Goal: Navigation & Orientation: Find specific page/section

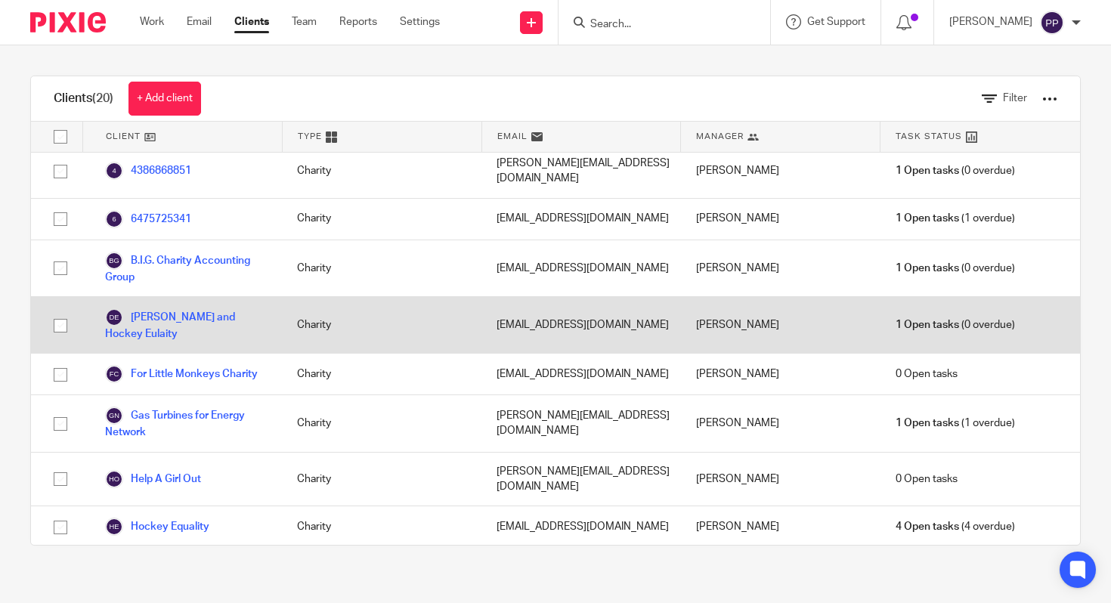
scroll to position [11, 0]
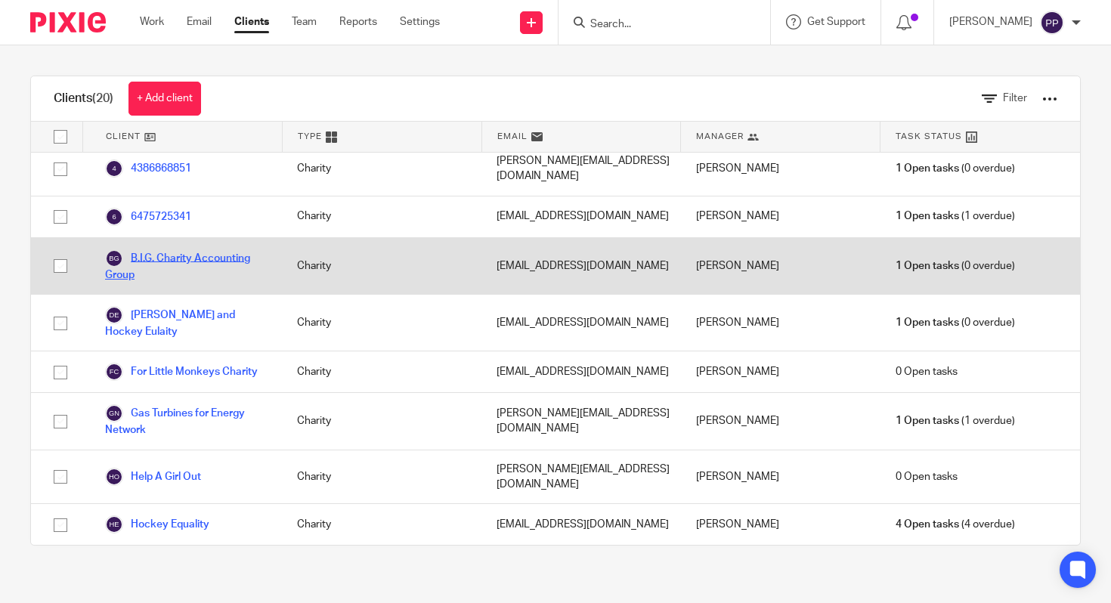
click at [222, 249] on link "B.I.G. Charity Accounting Group" at bounding box center [186, 265] width 162 height 33
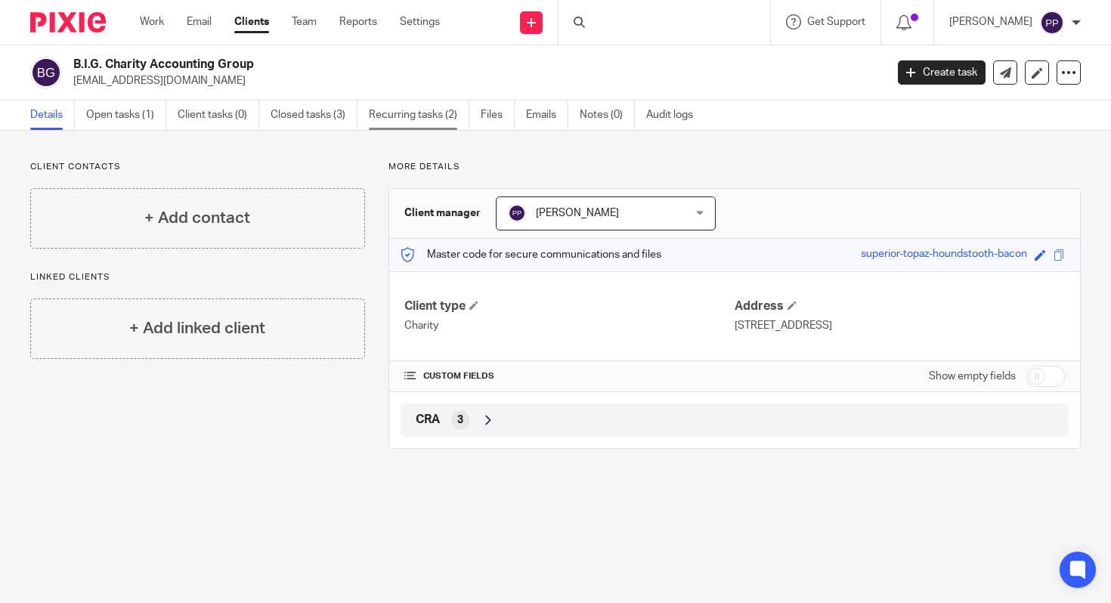
click at [417, 102] on link "Recurring tasks (2)" at bounding box center [419, 115] width 101 height 29
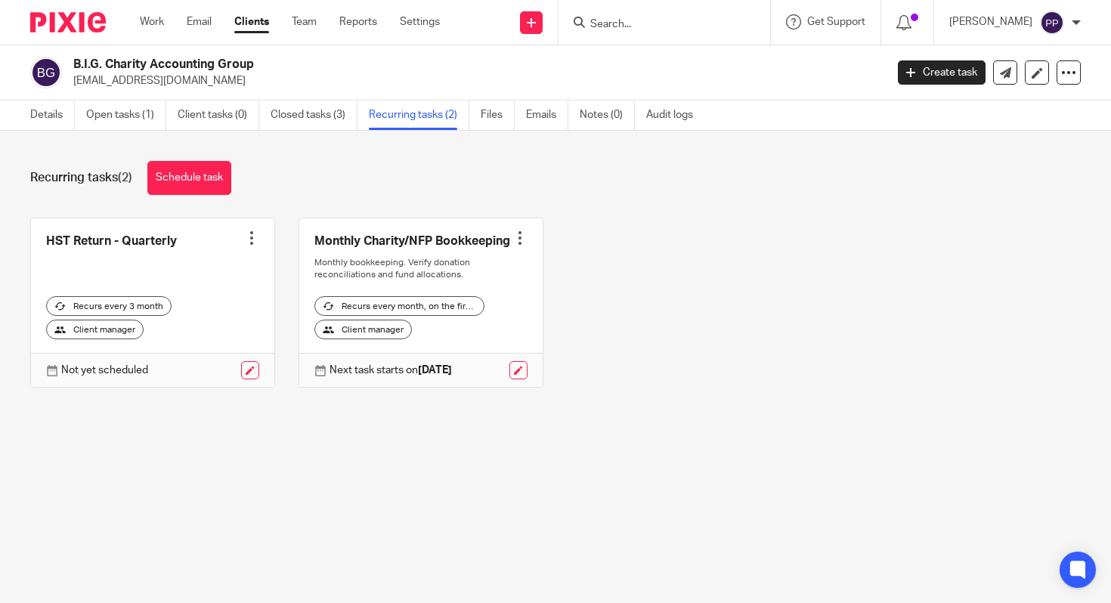
click at [243, 22] on link "Clients" at bounding box center [251, 21] width 35 height 15
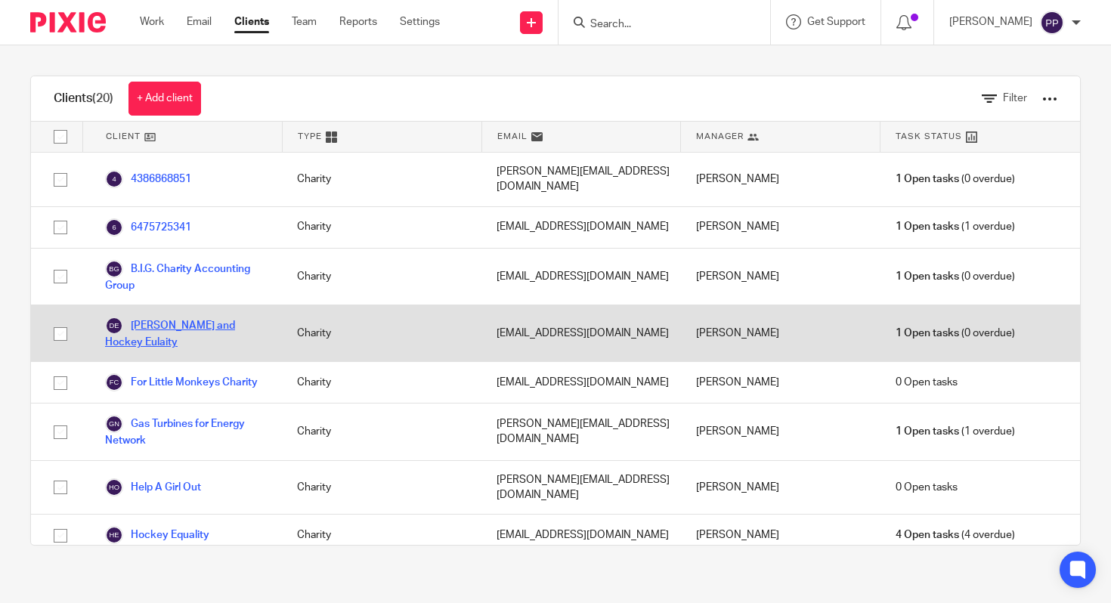
click at [232, 317] on link "Dr. Ainsley and Hockey Eulaity" at bounding box center [186, 333] width 162 height 33
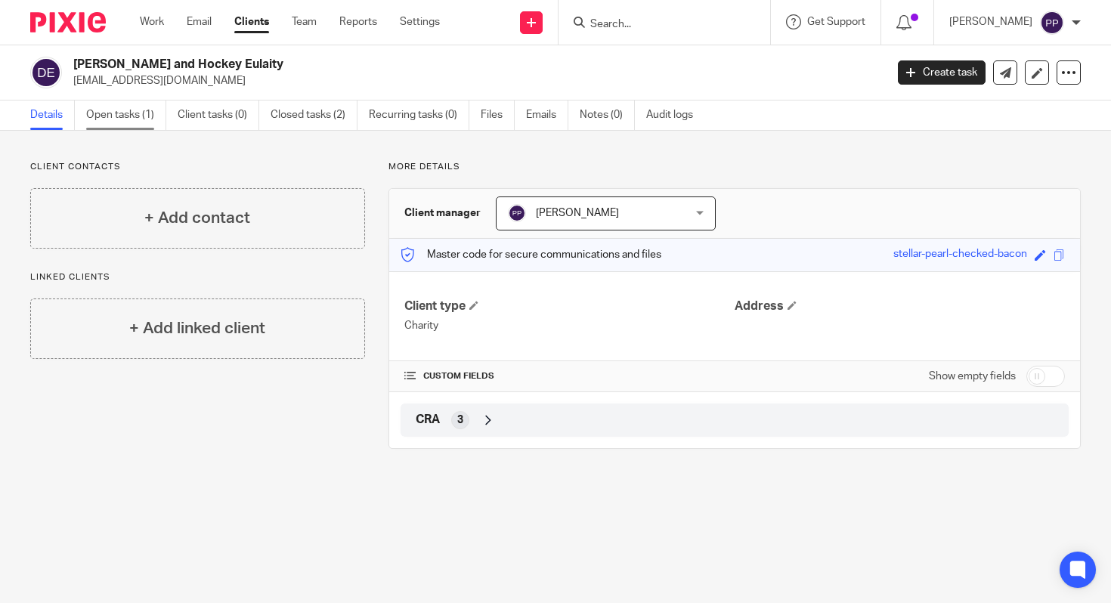
click at [112, 102] on link "Open tasks (1)" at bounding box center [126, 115] width 80 height 29
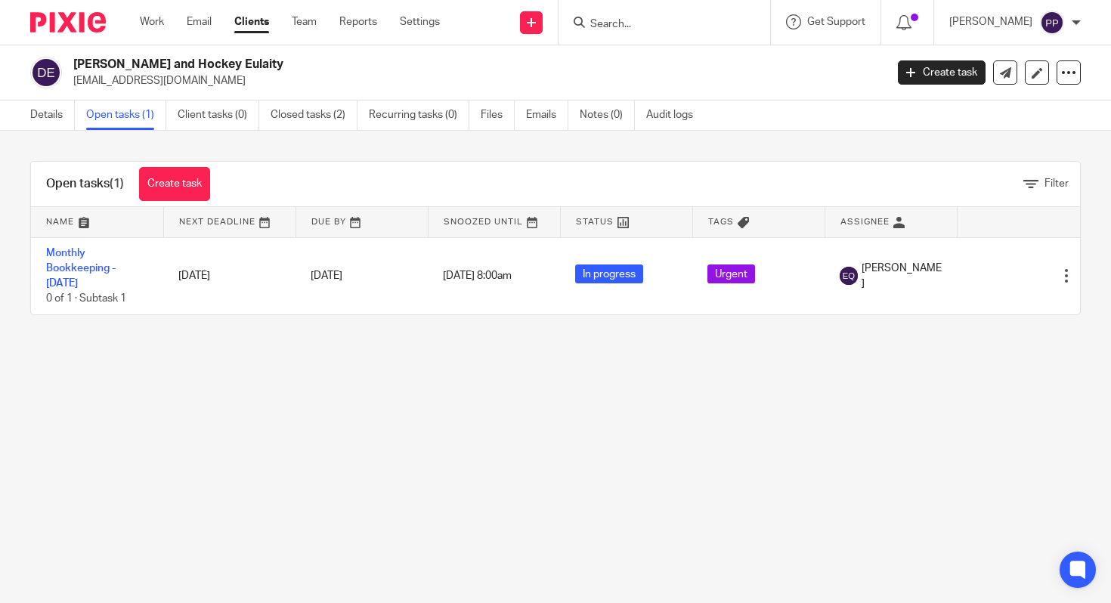
click at [250, 29] on link "Clients" at bounding box center [251, 21] width 35 height 15
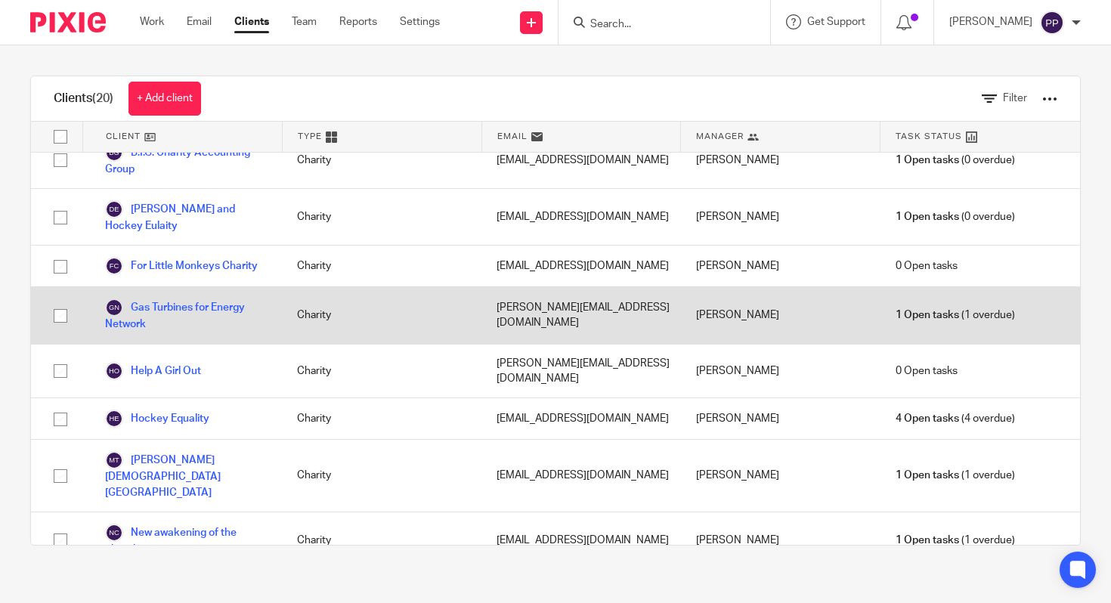
scroll to position [117, 0]
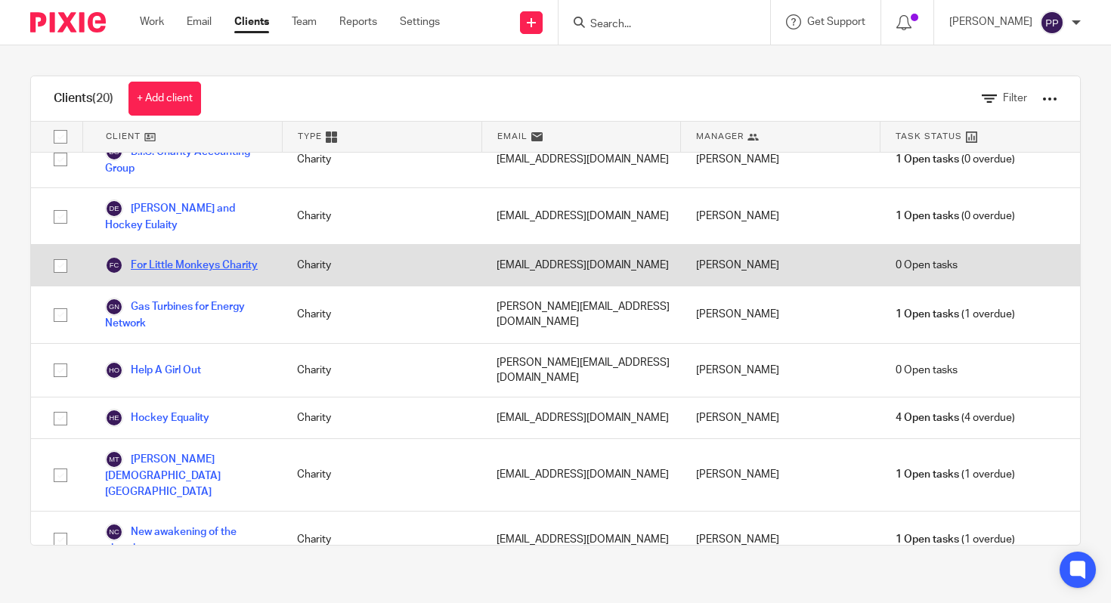
click at [182, 256] on link "For Little Monkeys Charity" at bounding box center [181, 265] width 153 height 18
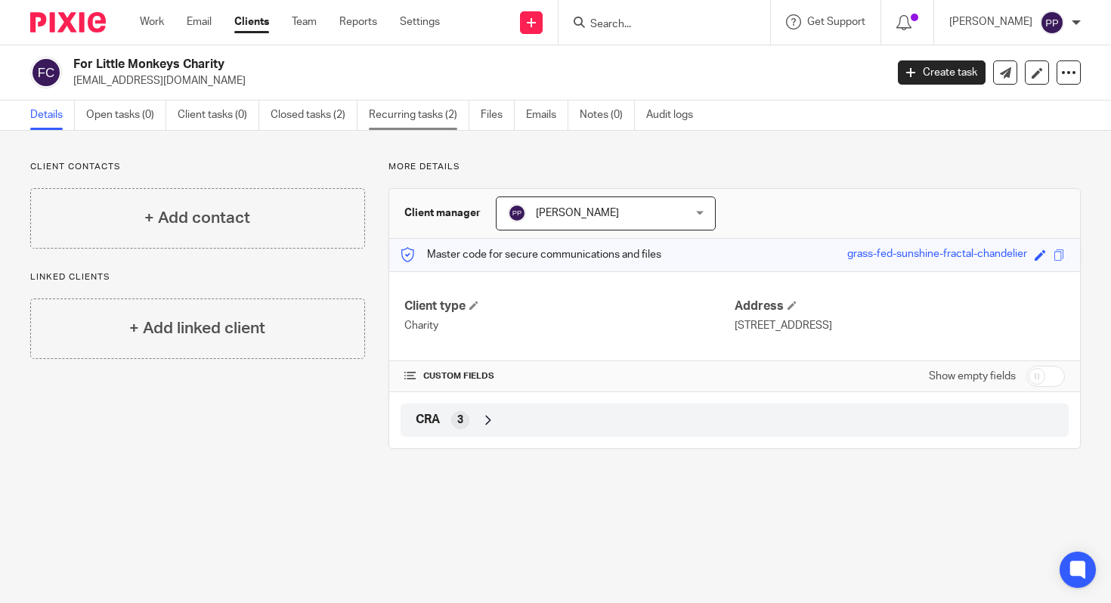
click at [426, 120] on link "Recurring tasks (2)" at bounding box center [419, 115] width 101 height 29
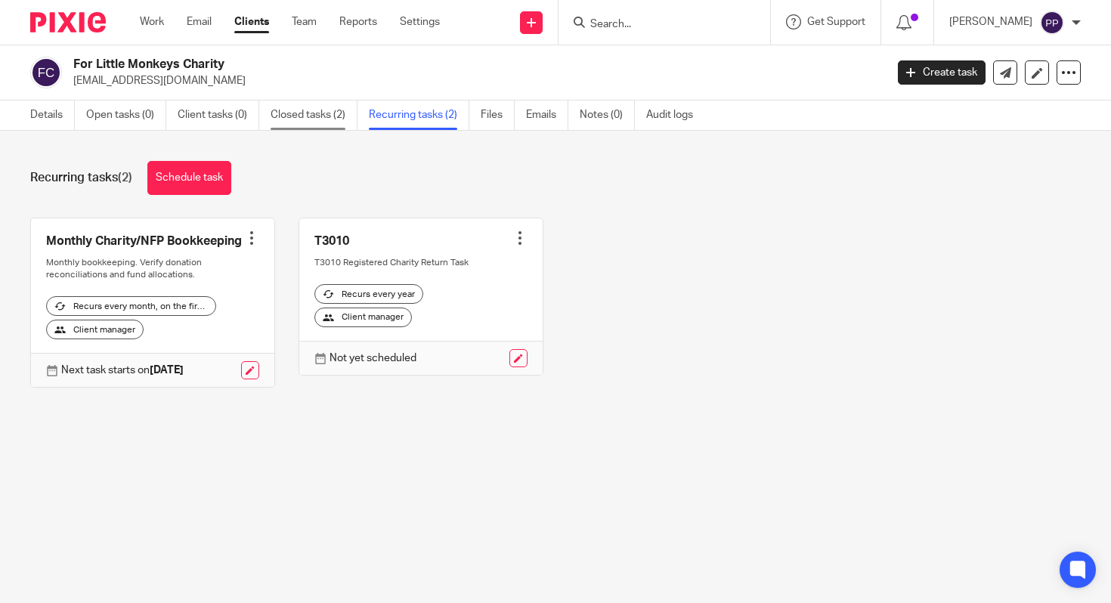
click at [292, 120] on link "Closed tasks (2)" at bounding box center [314, 115] width 87 height 29
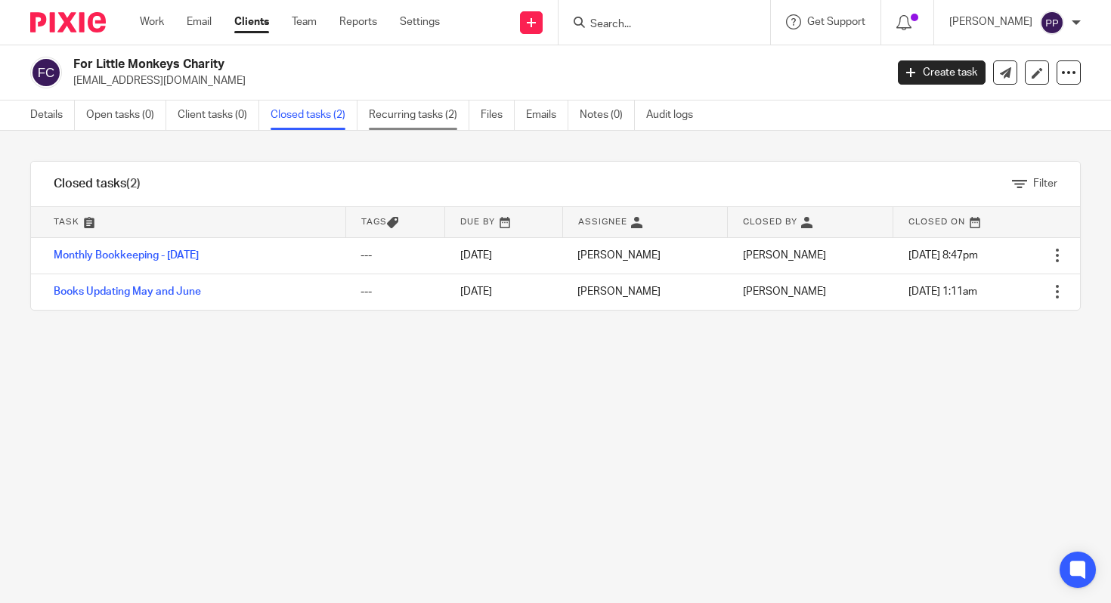
click at [443, 109] on link "Recurring tasks (2)" at bounding box center [419, 115] width 101 height 29
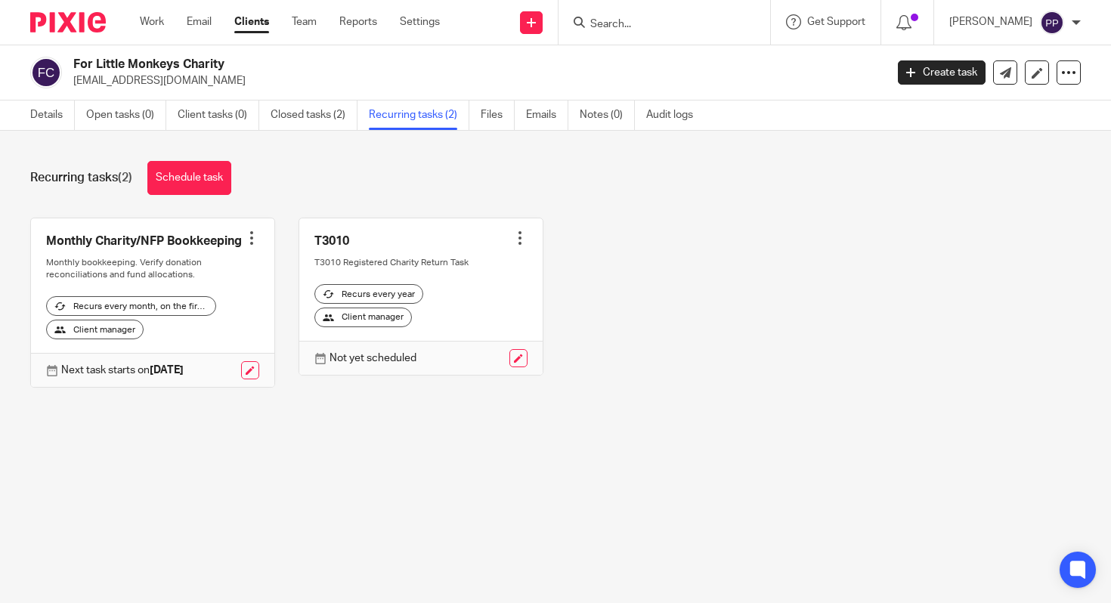
click at [245, 24] on link "Clients" at bounding box center [251, 21] width 35 height 15
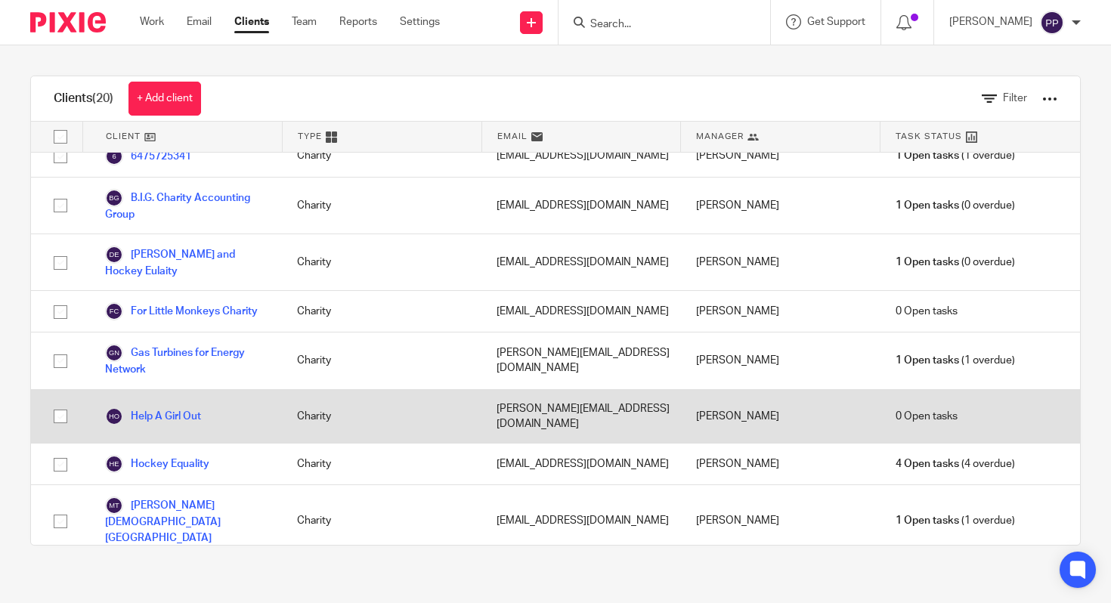
scroll to position [94, 0]
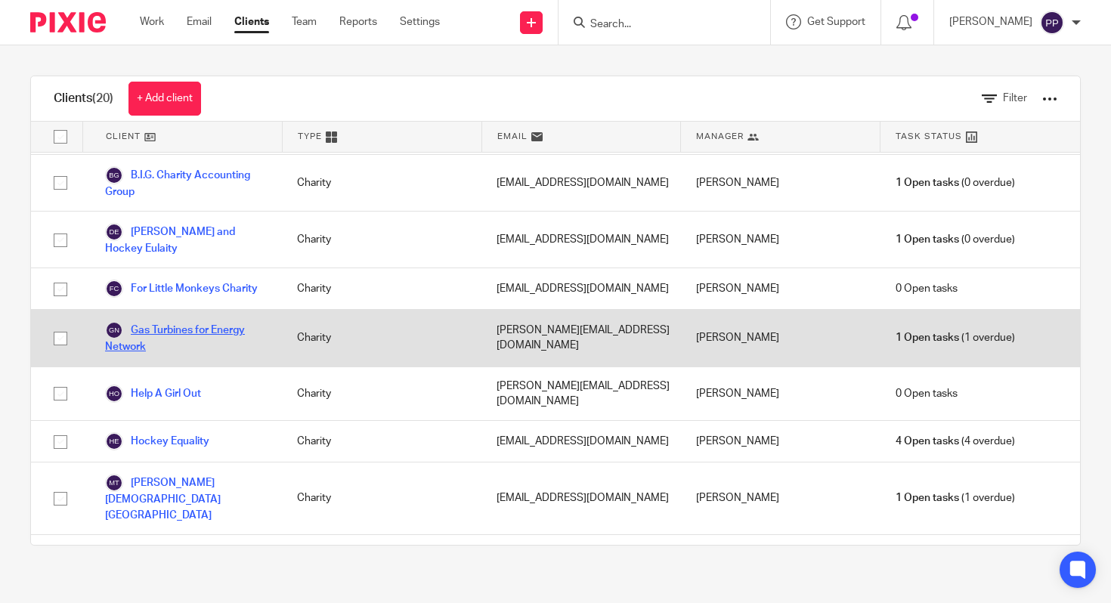
click at [241, 336] on link "Gas Turbines for Energy Network" at bounding box center [186, 337] width 162 height 33
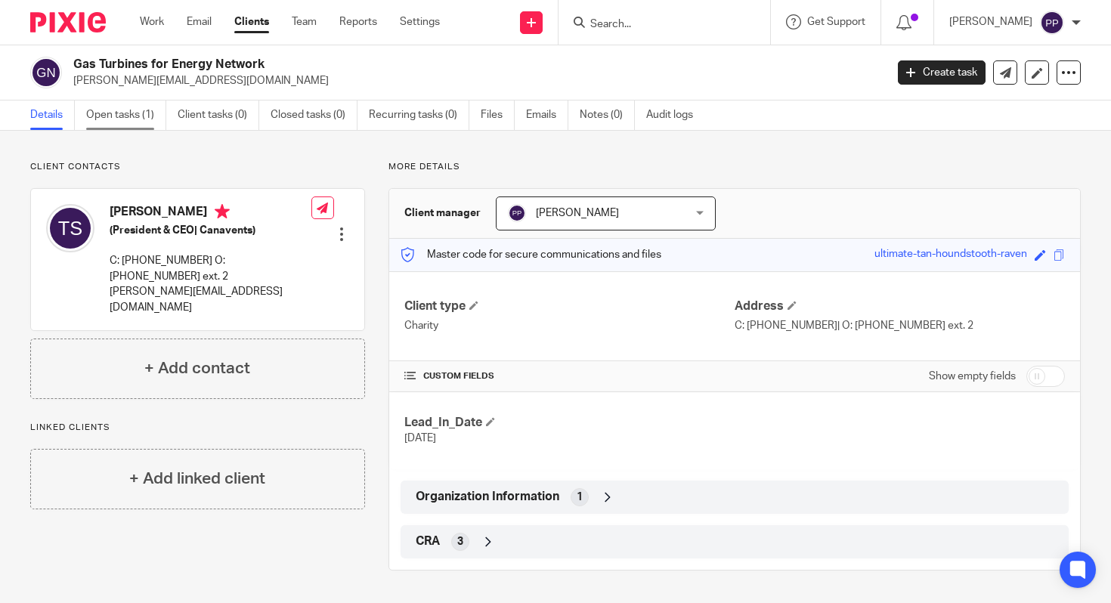
click at [141, 117] on link "Open tasks (1)" at bounding box center [126, 115] width 80 height 29
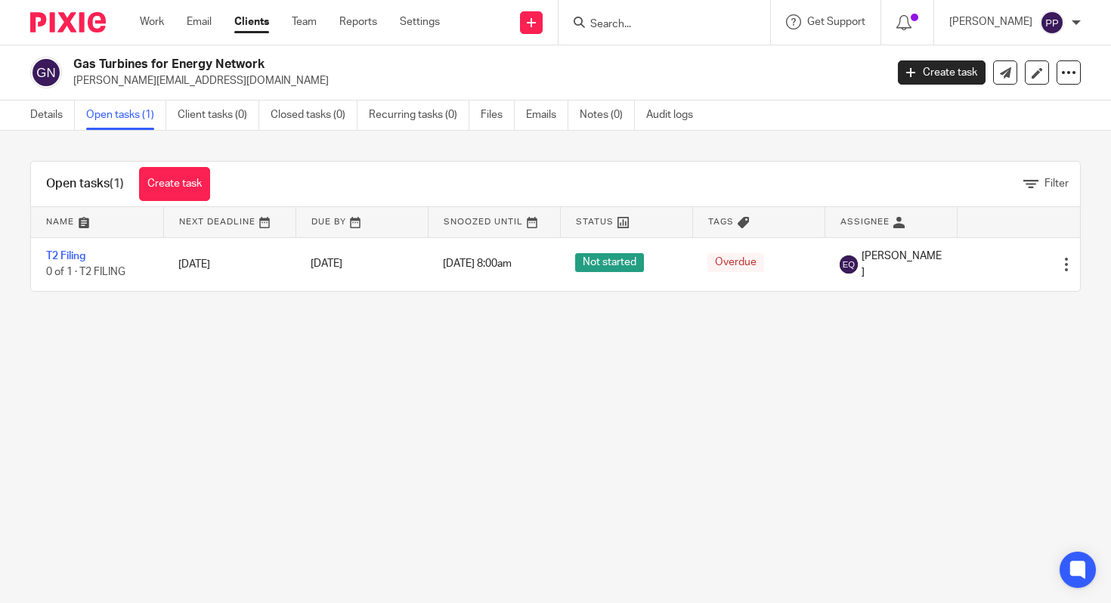
click at [257, 20] on link "Clients" at bounding box center [251, 21] width 35 height 15
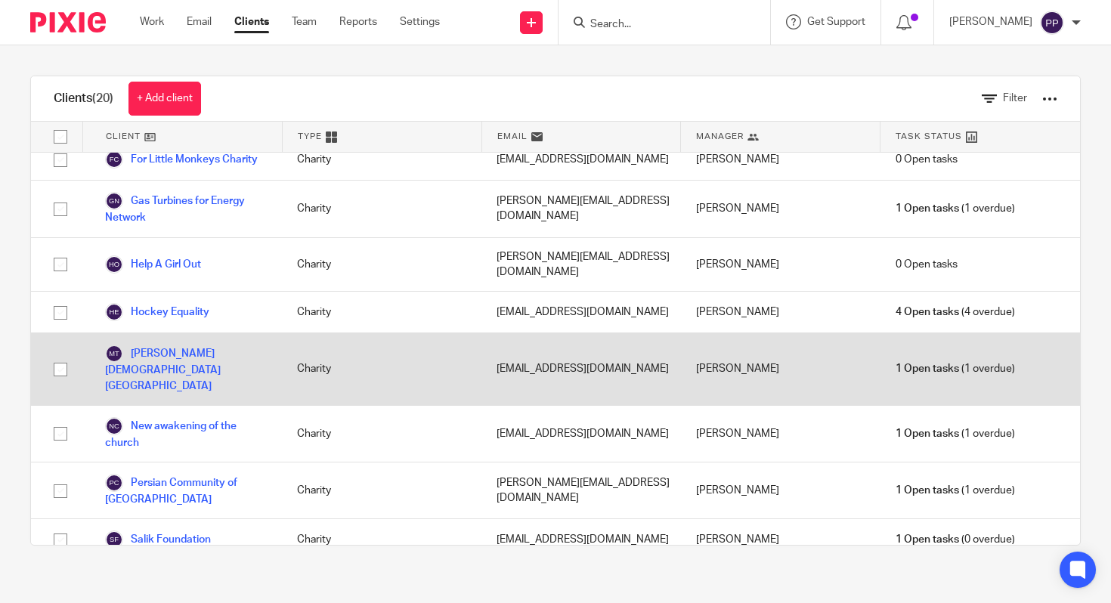
scroll to position [224, 0]
click at [215, 358] on link "Medhanie Alem Eritrean Orthodox Church Toronto" at bounding box center [186, 368] width 162 height 49
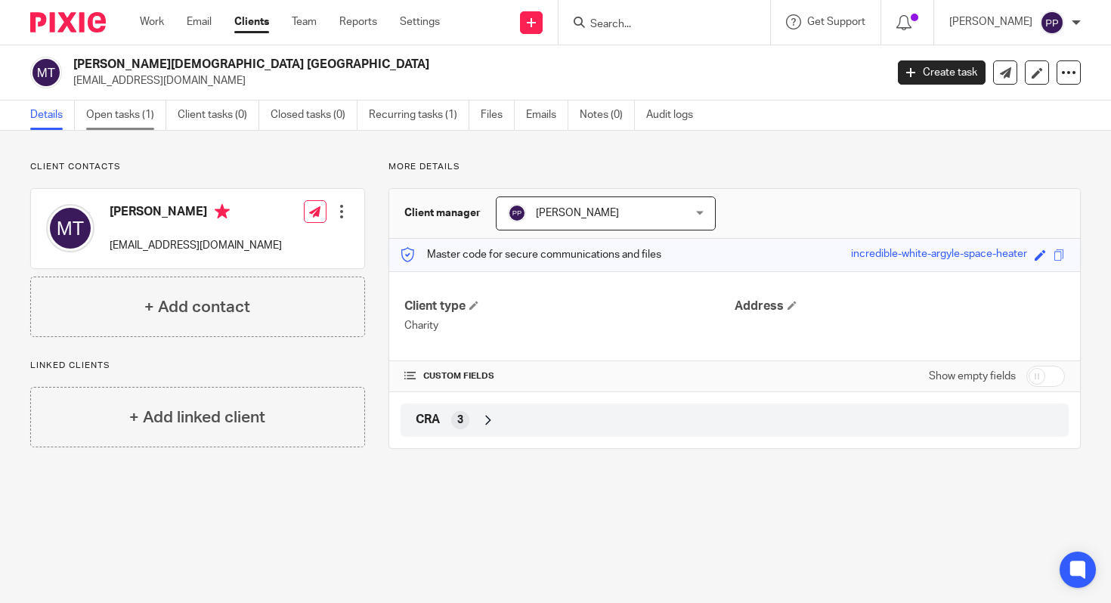
click at [139, 118] on link "Open tasks (1)" at bounding box center [126, 115] width 80 height 29
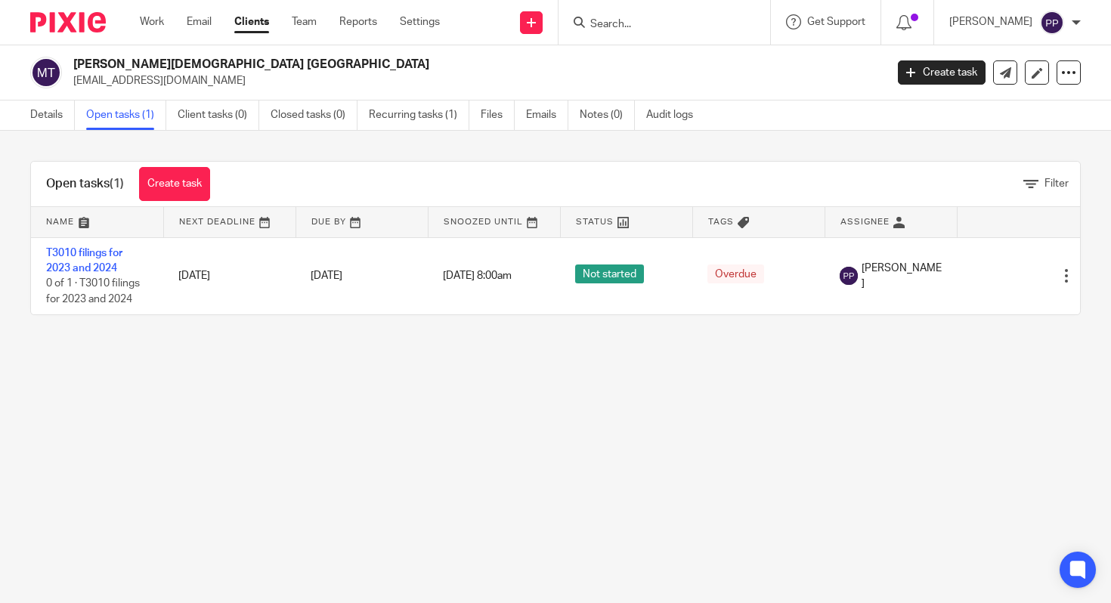
click at [243, 15] on link "Clients" at bounding box center [251, 21] width 35 height 15
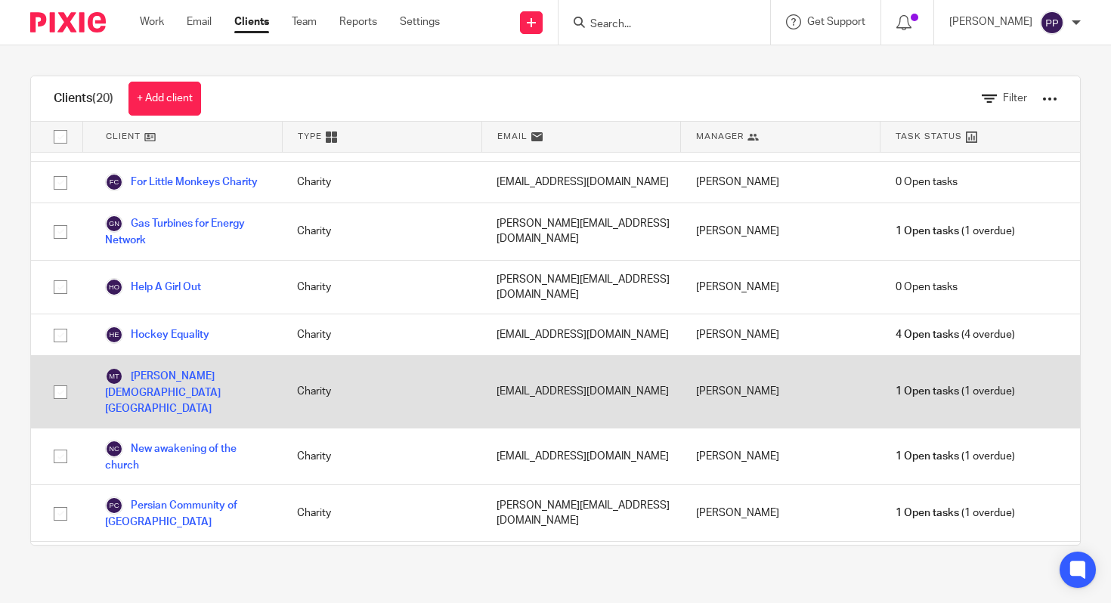
scroll to position [283, 0]
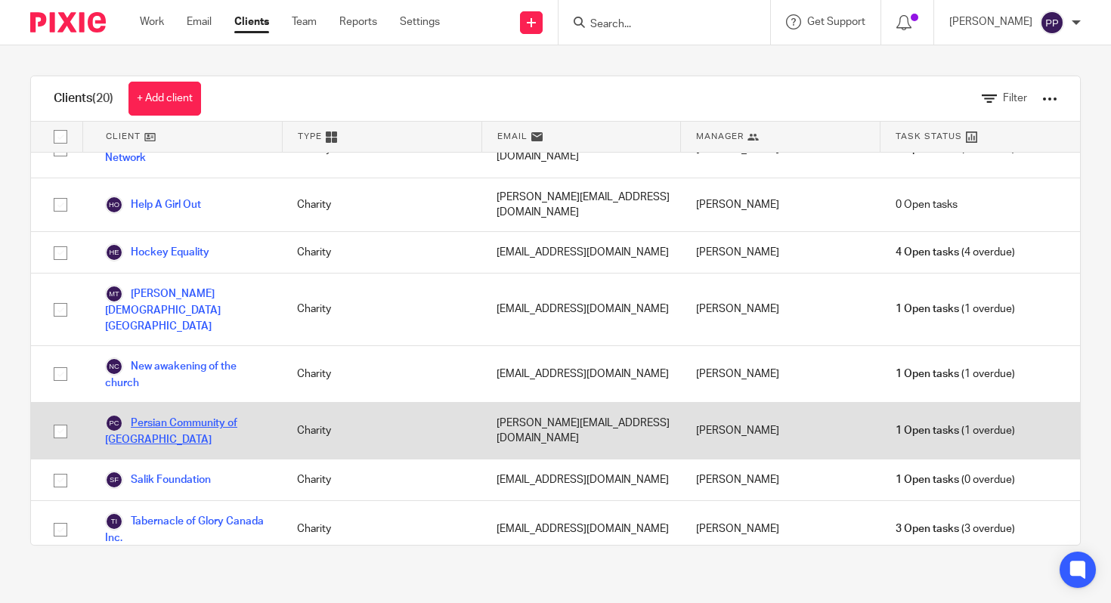
click at [163, 414] on link "Persian Community of [GEOGRAPHIC_DATA]" at bounding box center [186, 430] width 162 height 33
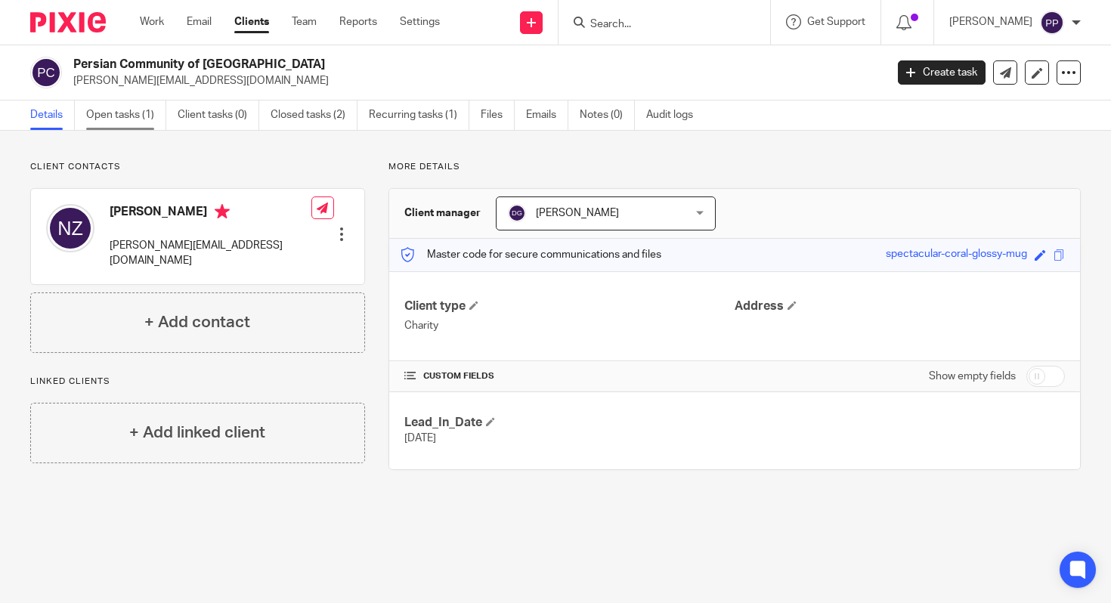
click at [148, 115] on link "Open tasks (1)" at bounding box center [126, 115] width 80 height 29
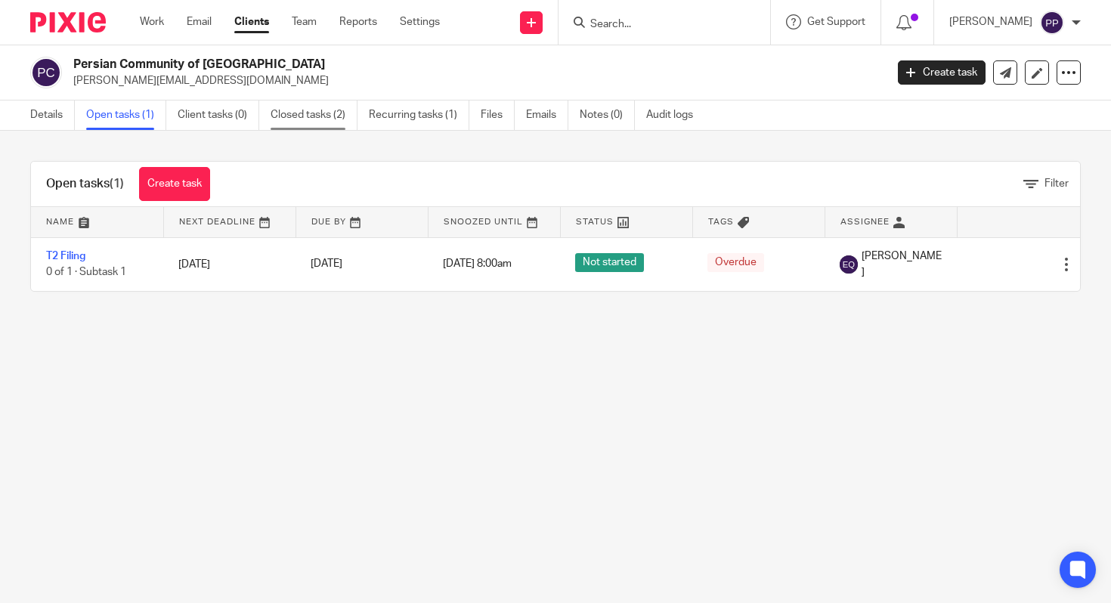
click at [278, 122] on link "Closed tasks (2)" at bounding box center [314, 115] width 87 height 29
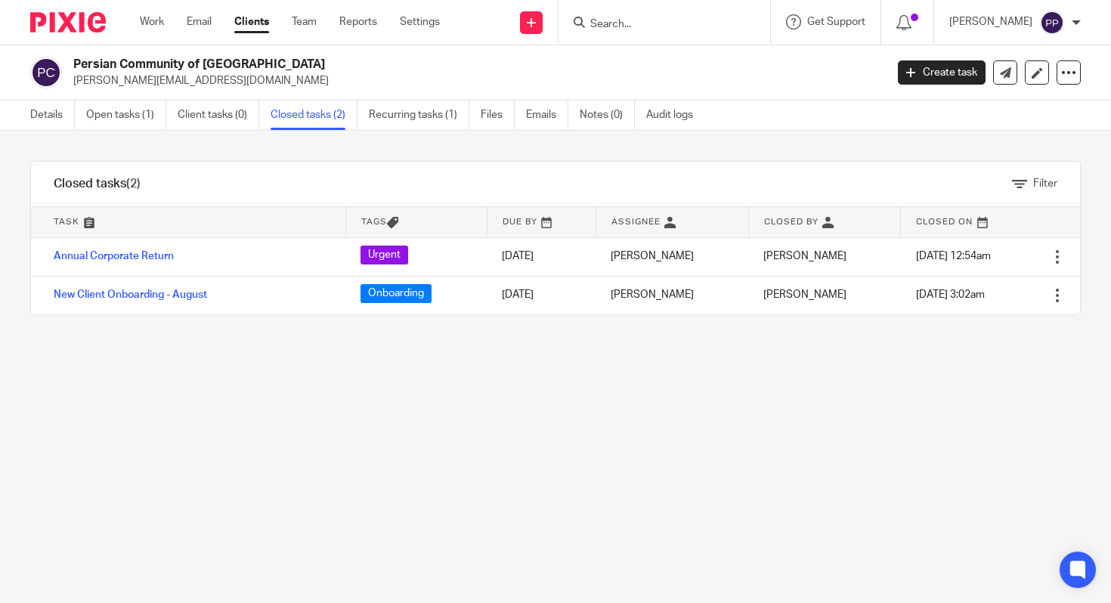
click at [251, 23] on link "Clients" at bounding box center [251, 21] width 35 height 15
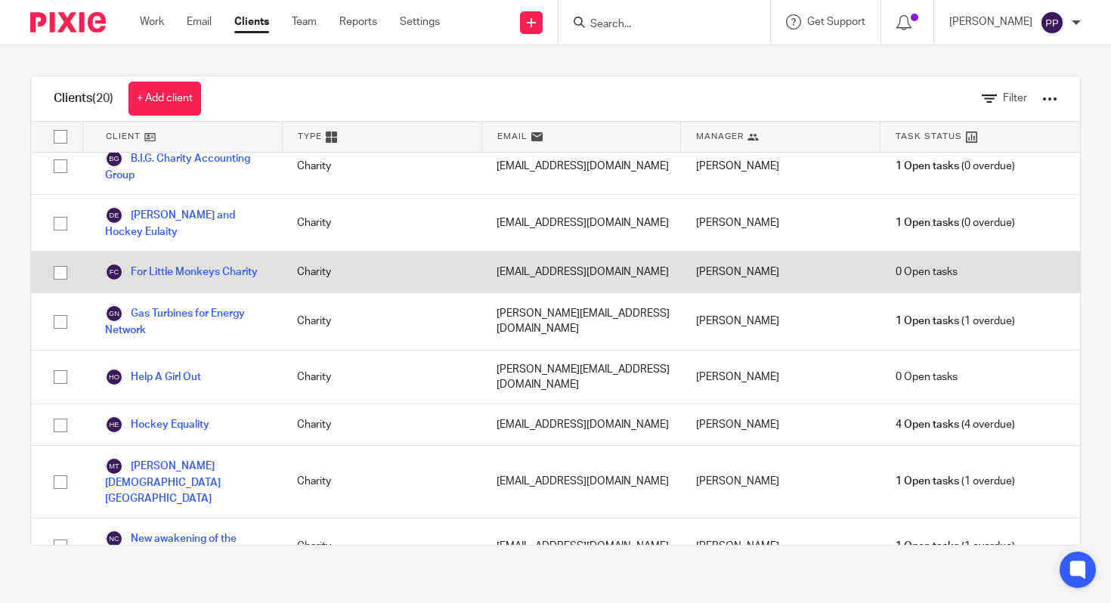
scroll to position [125, 0]
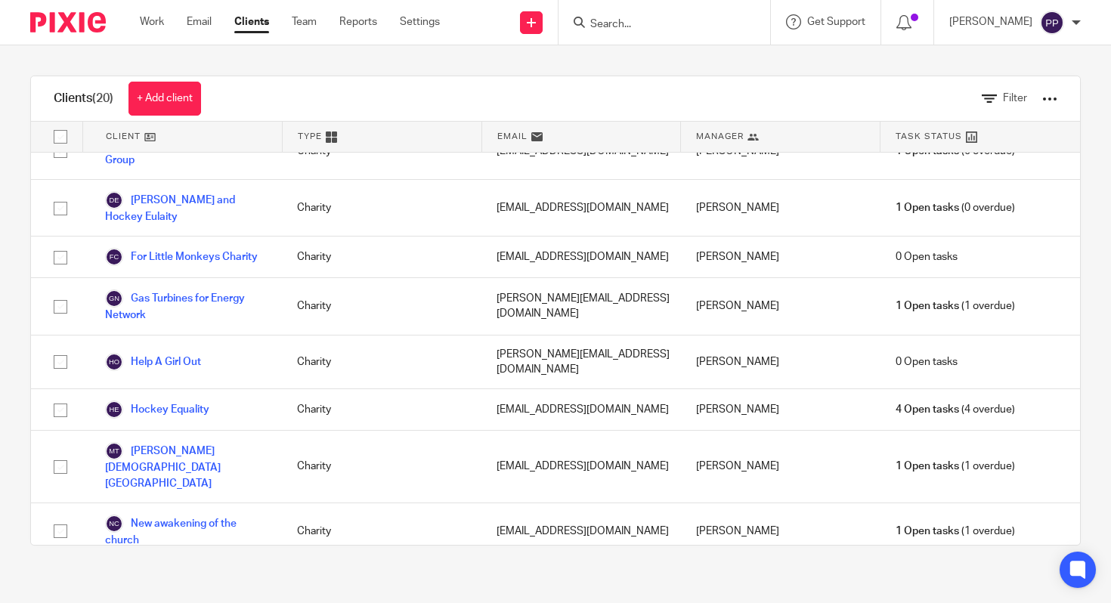
click at [249, 20] on link "Clients" at bounding box center [251, 21] width 35 height 15
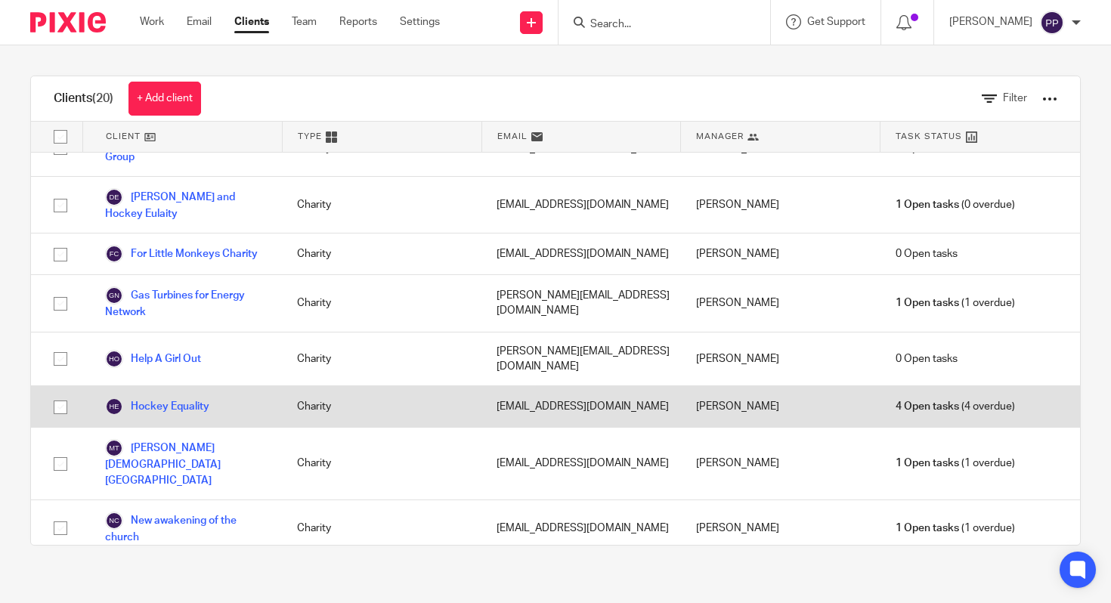
scroll to position [129, 0]
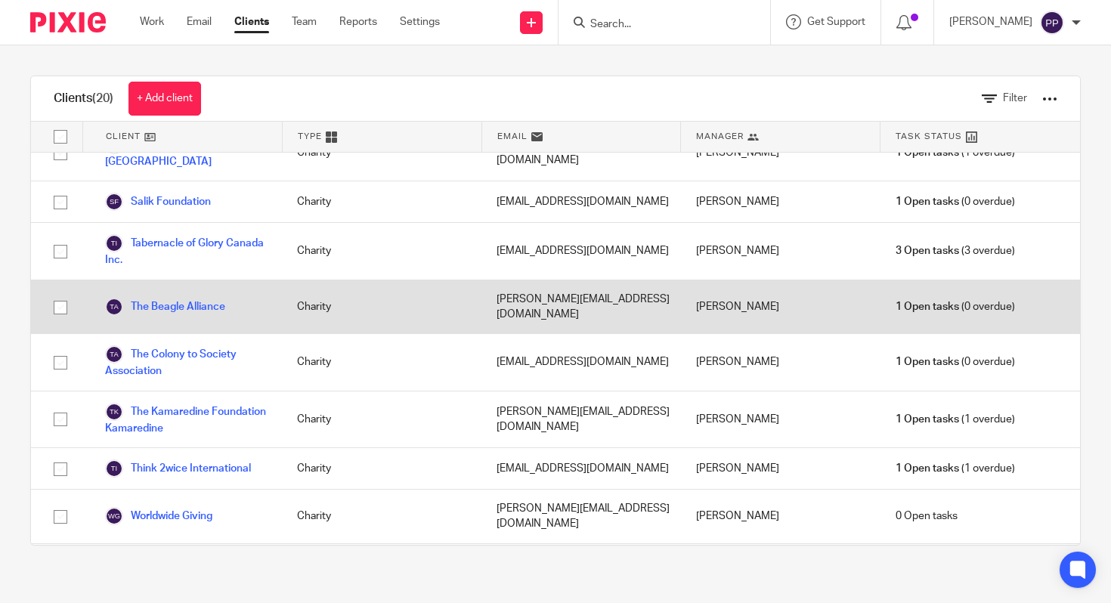
scroll to position [574, 0]
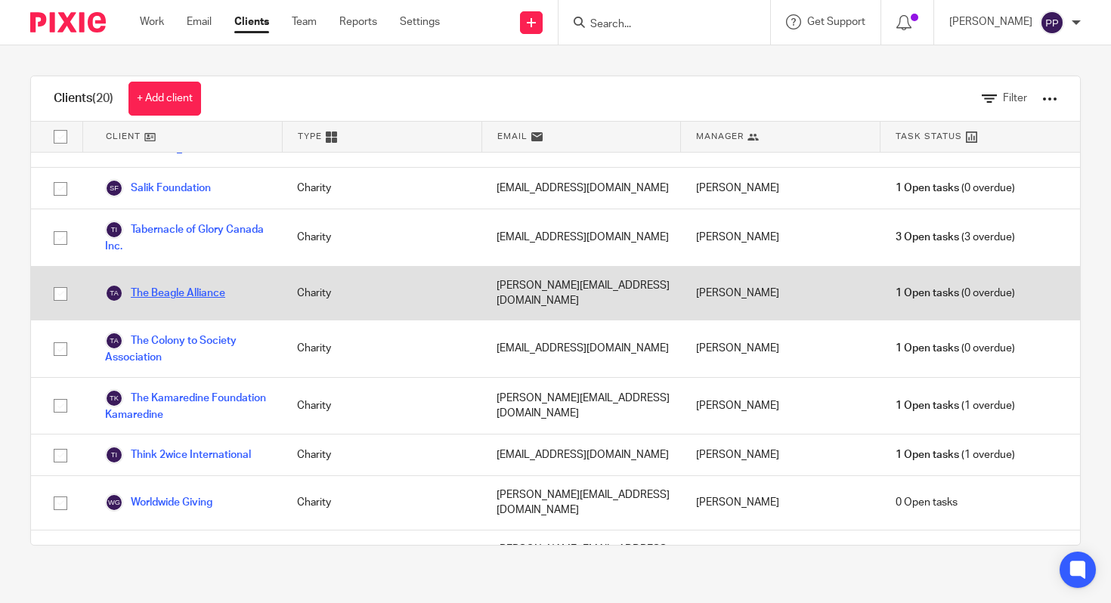
click at [198, 284] on link "The Beagle Alliance" at bounding box center [165, 293] width 120 height 18
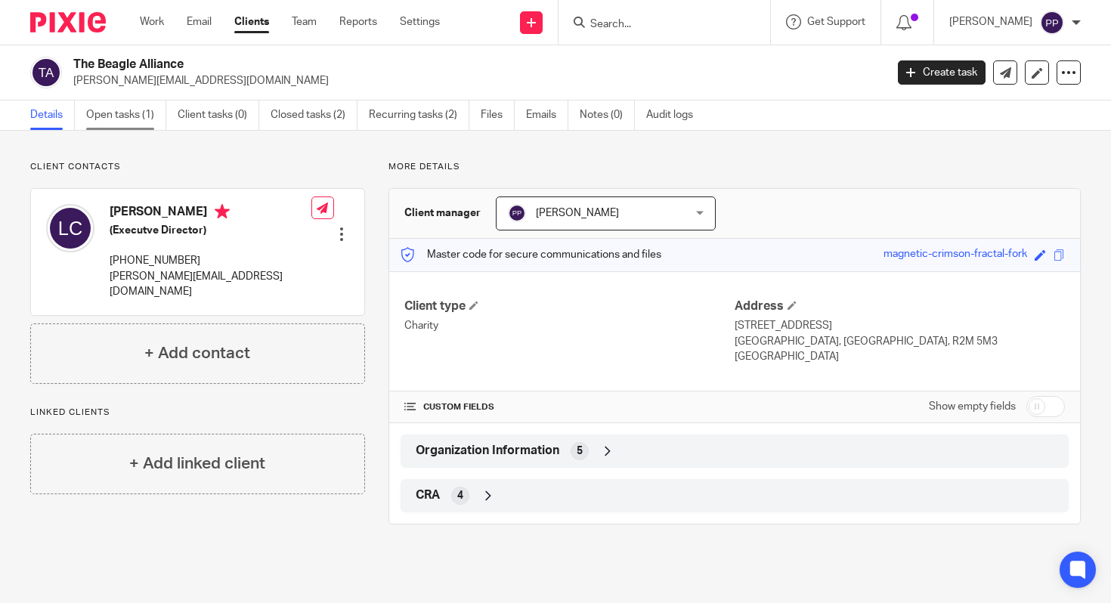
click at [127, 116] on link "Open tasks (1)" at bounding box center [126, 115] width 80 height 29
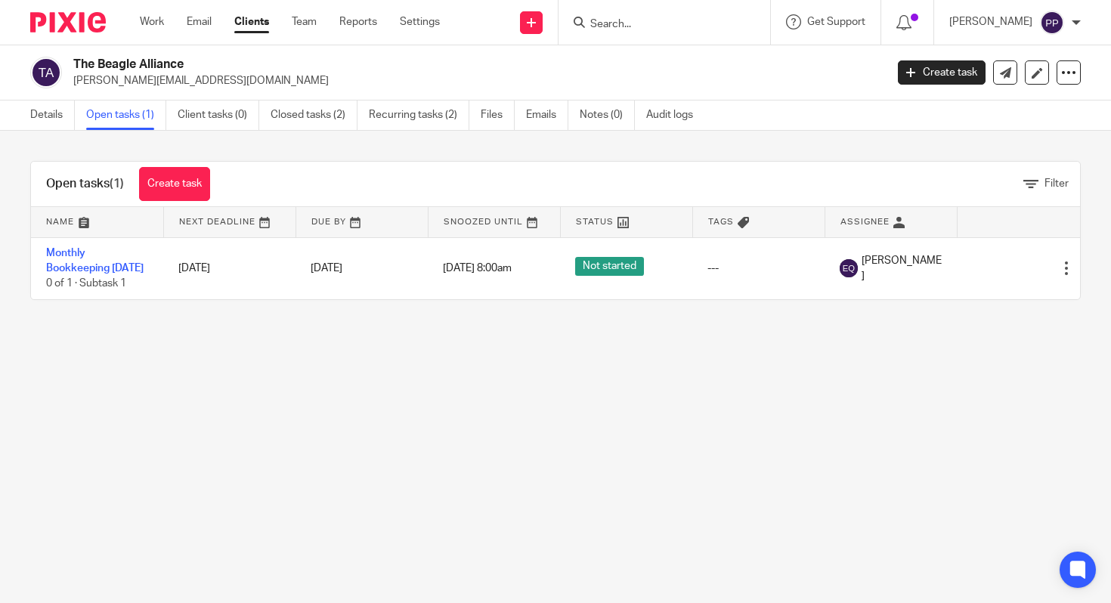
click at [247, 20] on link "Clients" at bounding box center [251, 21] width 35 height 15
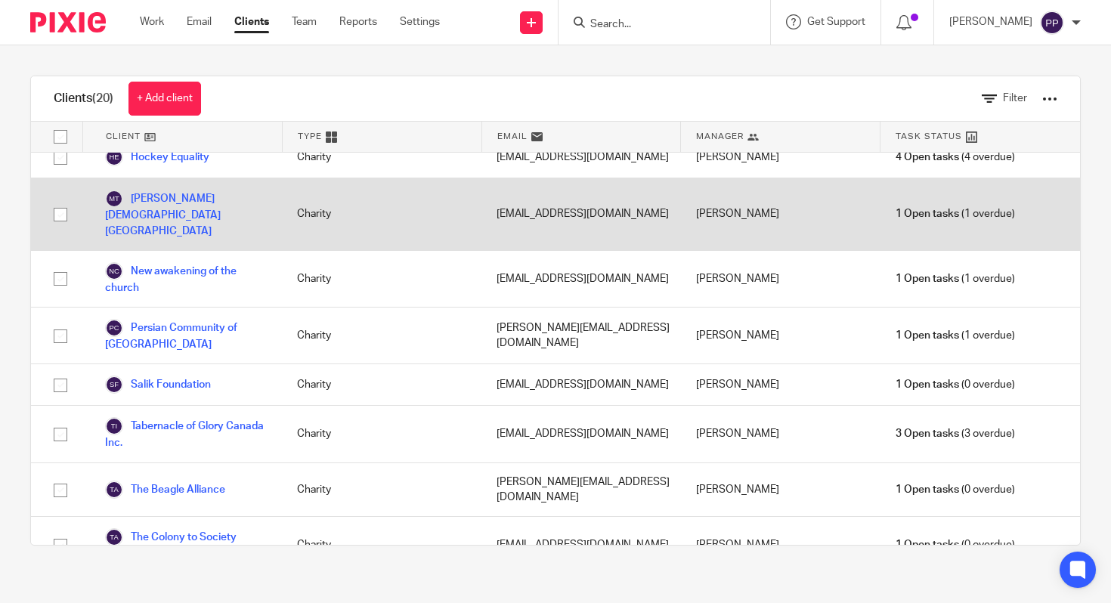
scroll to position [490, 0]
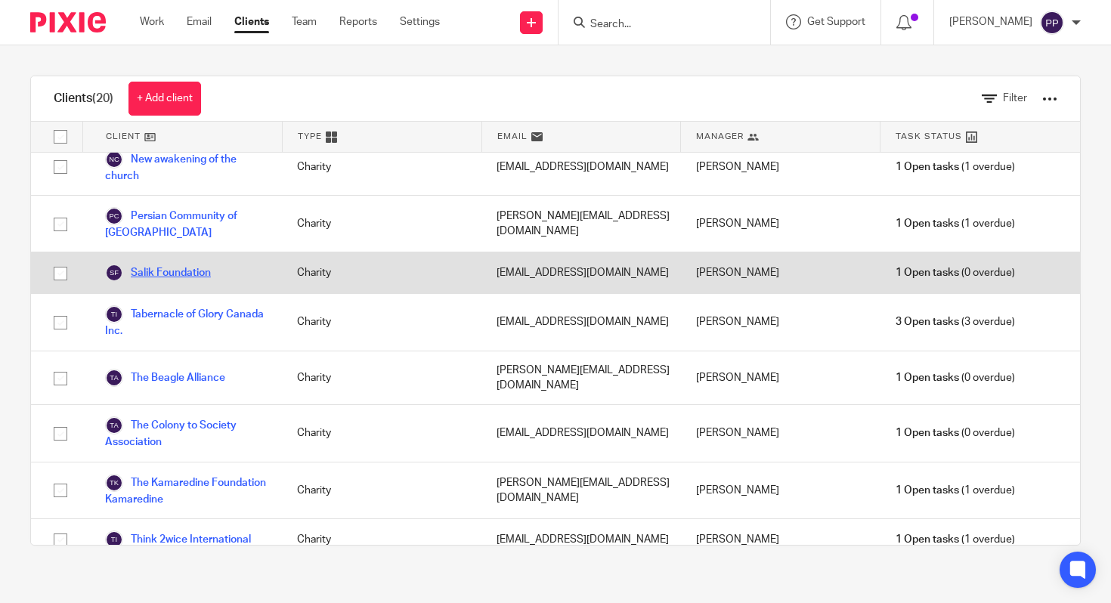
click at [194, 264] on link "Salik Foundation" at bounding box center [158, 273] width 106 height 18
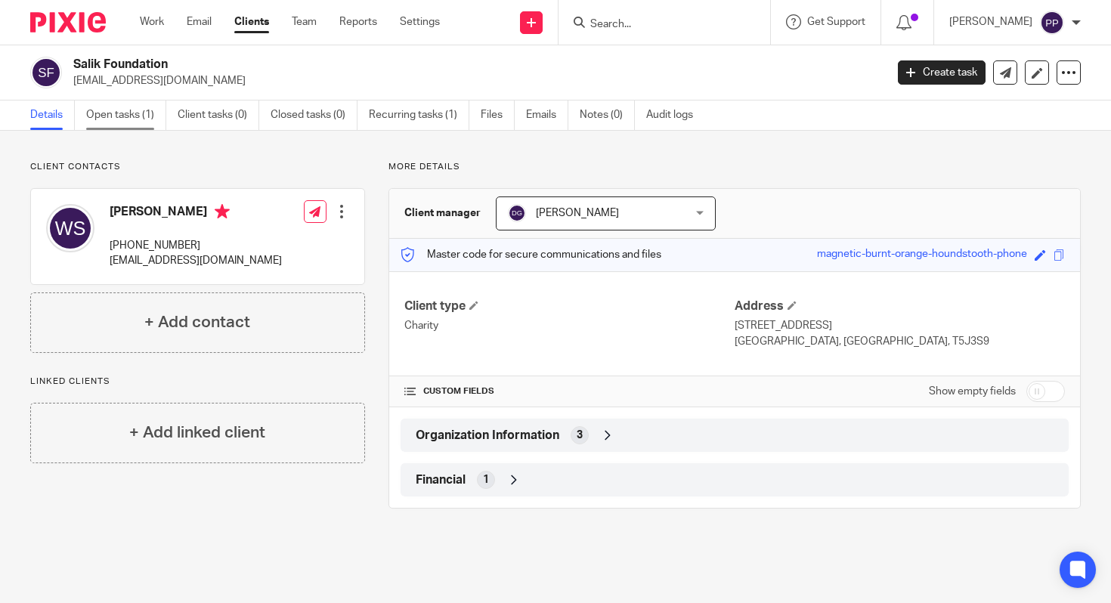
click at [134, 110] on link "Open tasks (1)" at bounding box center [126, 115] width 80 height 29
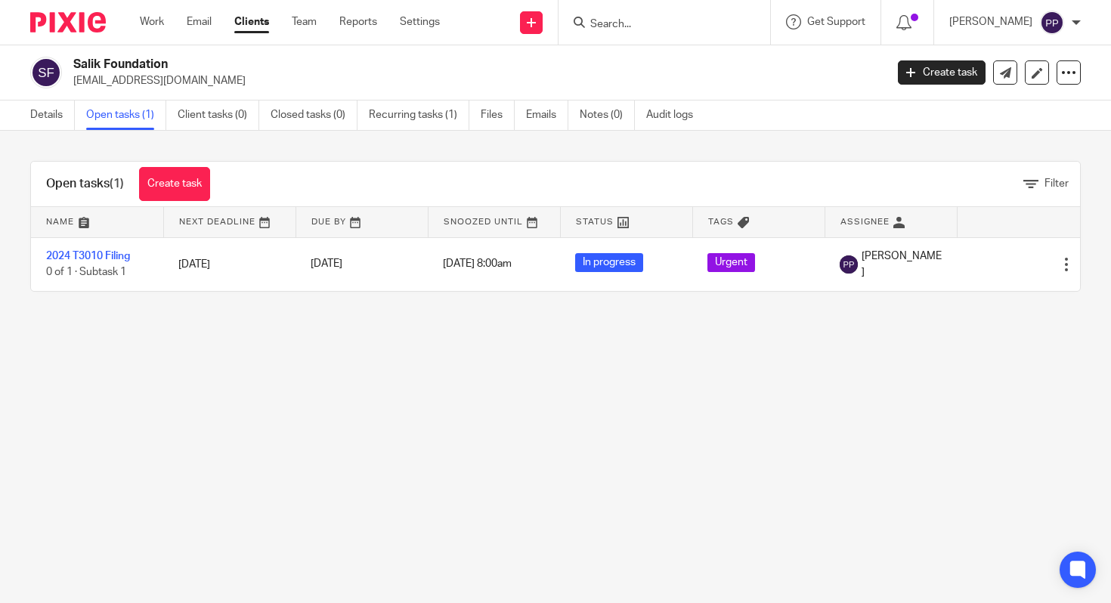
click at [246, 24] on link "Clients" at bounding box center [251, 21] width 35 height 15
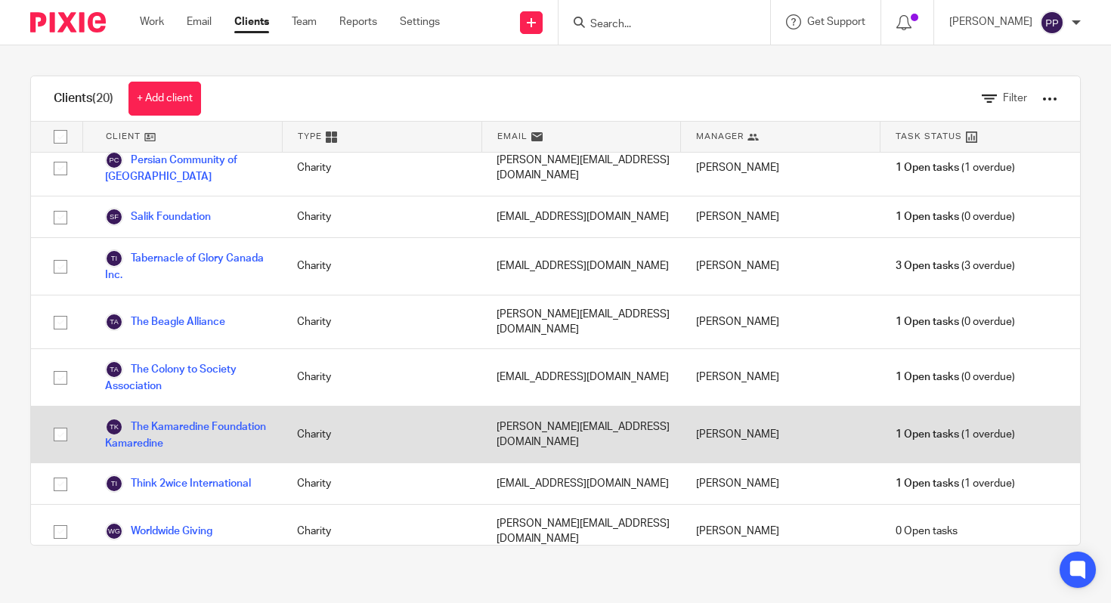
scroll to position [550, 0]
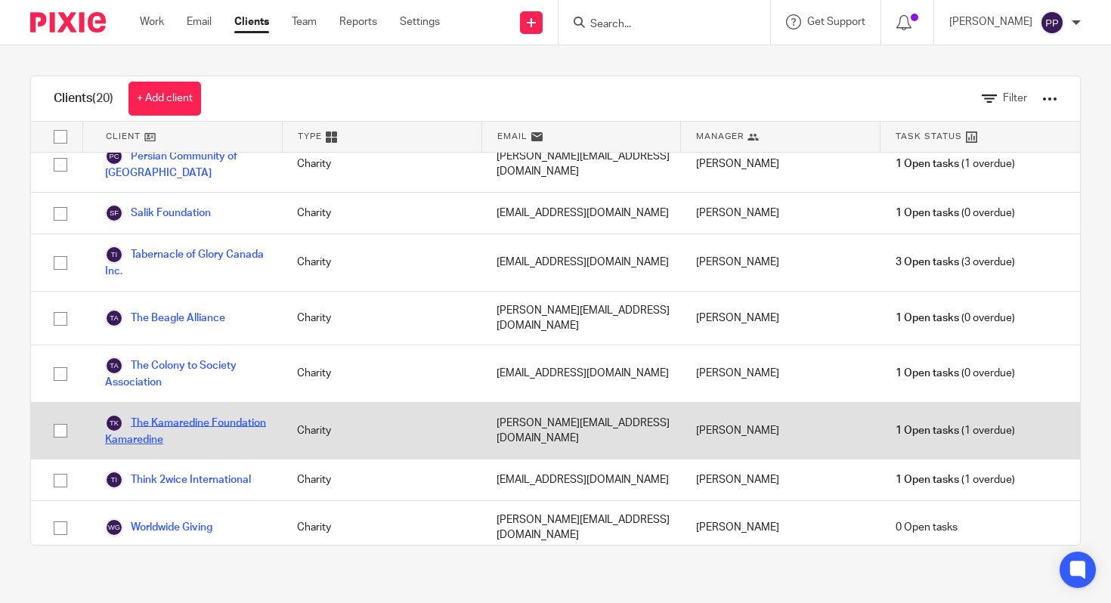
click at [174, 414] on link "The Kamaredine Foundation Kamaredine" at bounding box center [186, 430] width 162 height 33
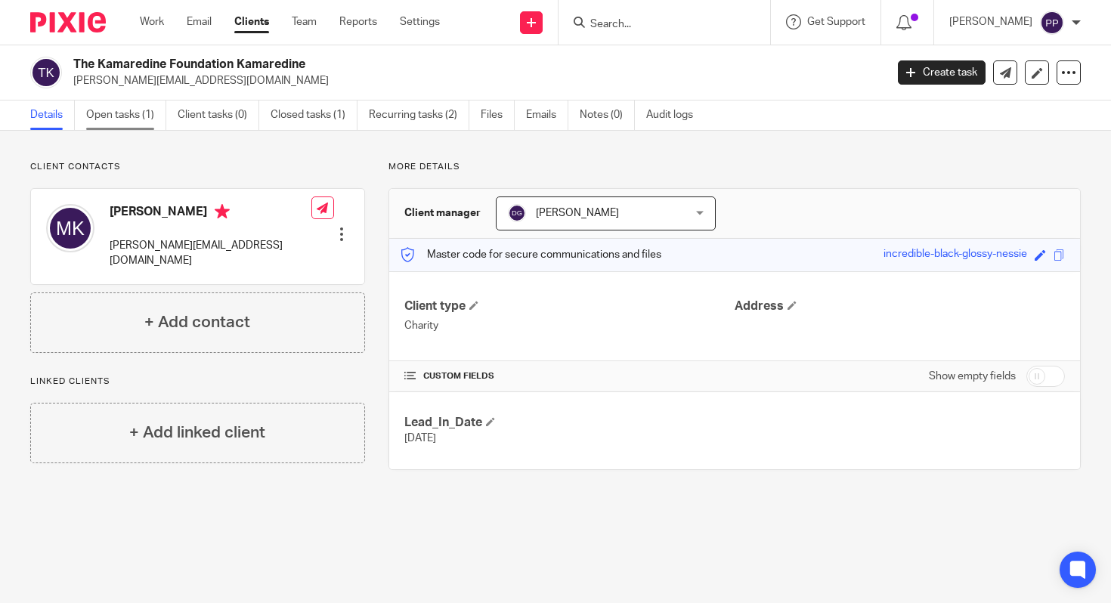
click at [134, 107] on link "Open tasks (1)" at bounding box center [126, 115] width 80 height 29
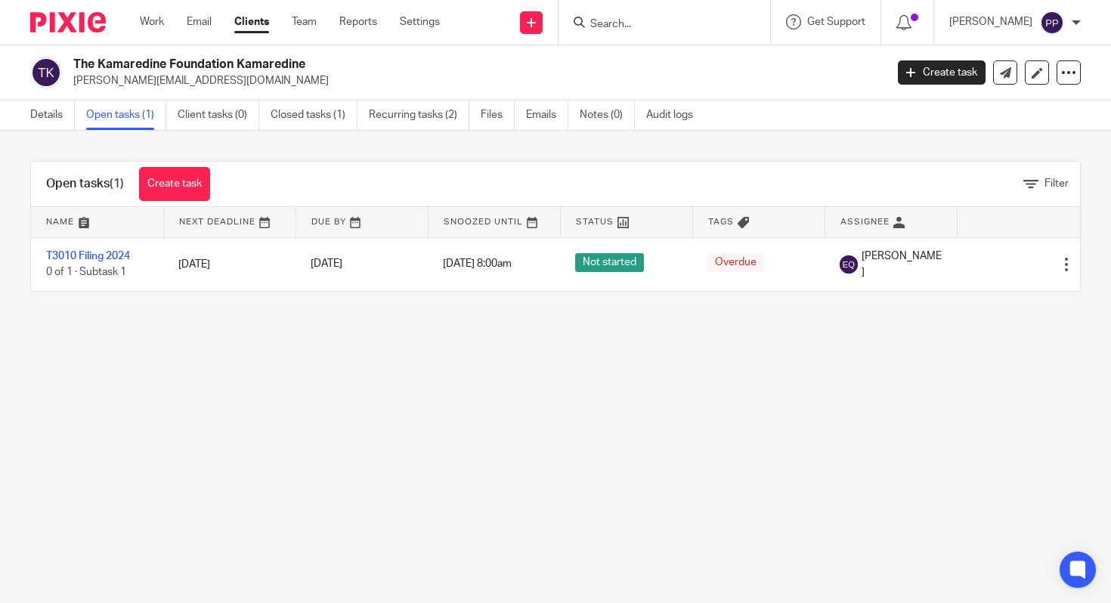
click at [241, 18] on link "Clients" at bounding box center [251, 21] width 35 height 15
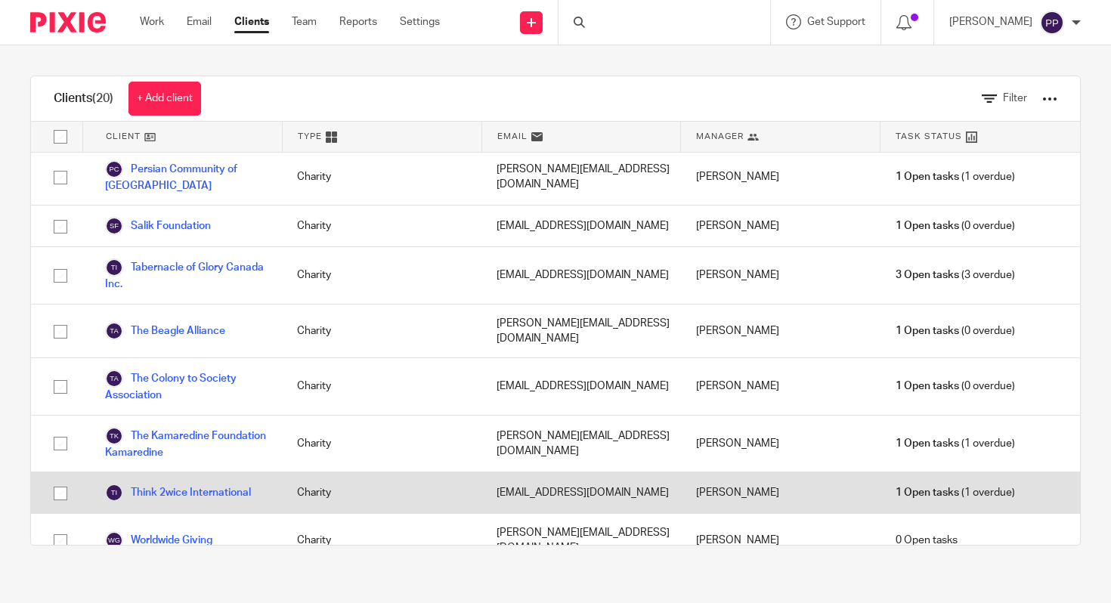
scroll to position [633, 0]
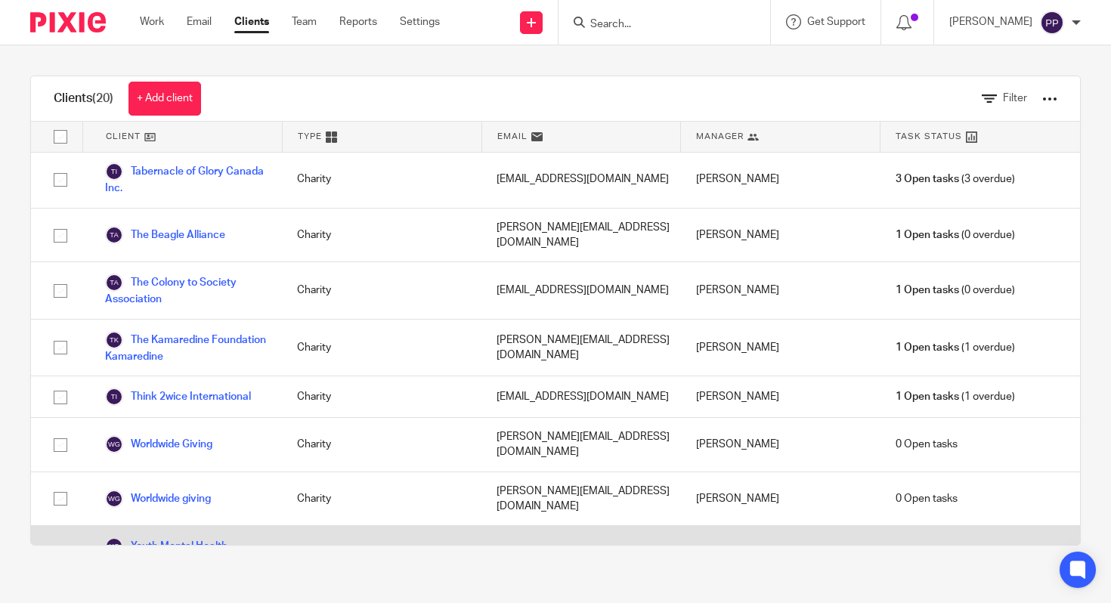
click at [192, 537] on link "Youth Mental Health [GEOGRAPHIC_DATA]" at bounding box center [186, 553] width 162 height 33
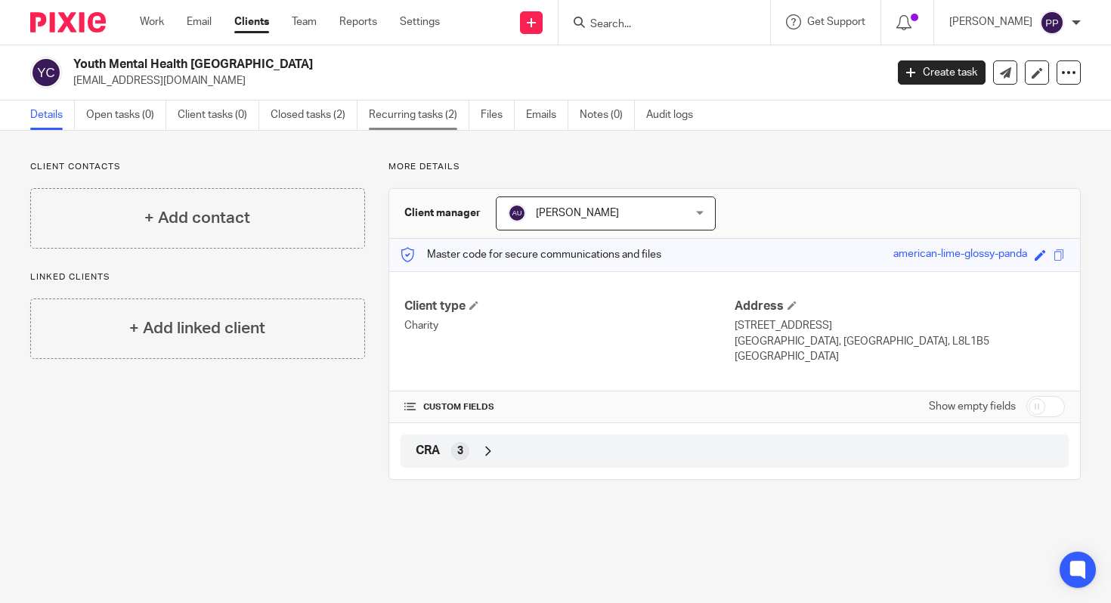
click at [445, 108] on link "Recurring tasks (2)" at bounding box center [419, 115] width 101 height 29
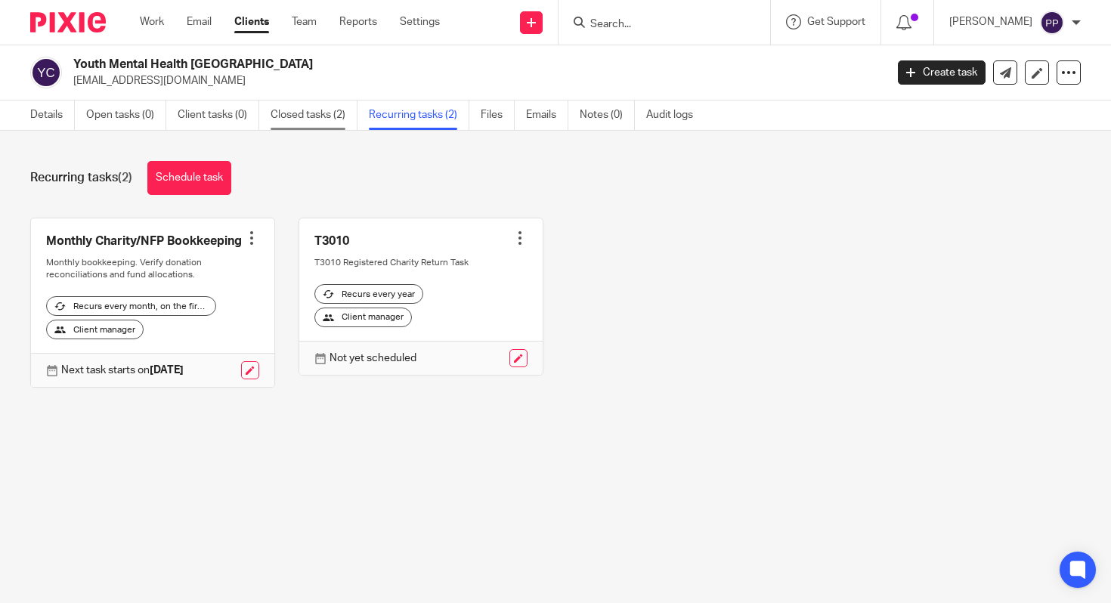
click at [298, 104] on link "Closed tasks (2)" at bounding box center [314, 115] width 87 height 29
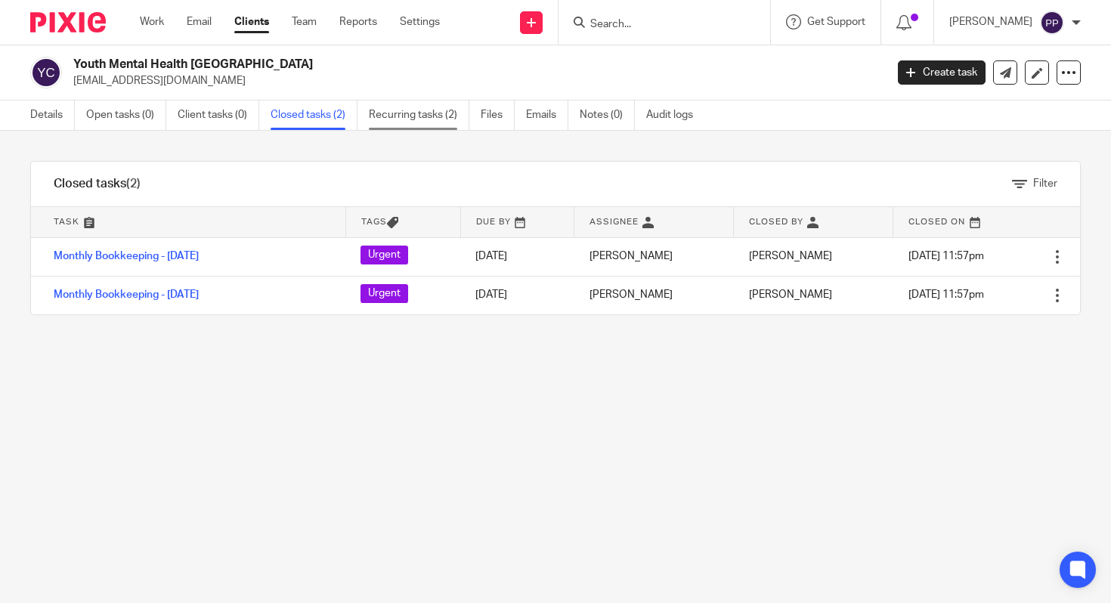
click at [383, 110] on link "Recurring tasks (2)" at bounding box center [419, 115] width 101 height 29
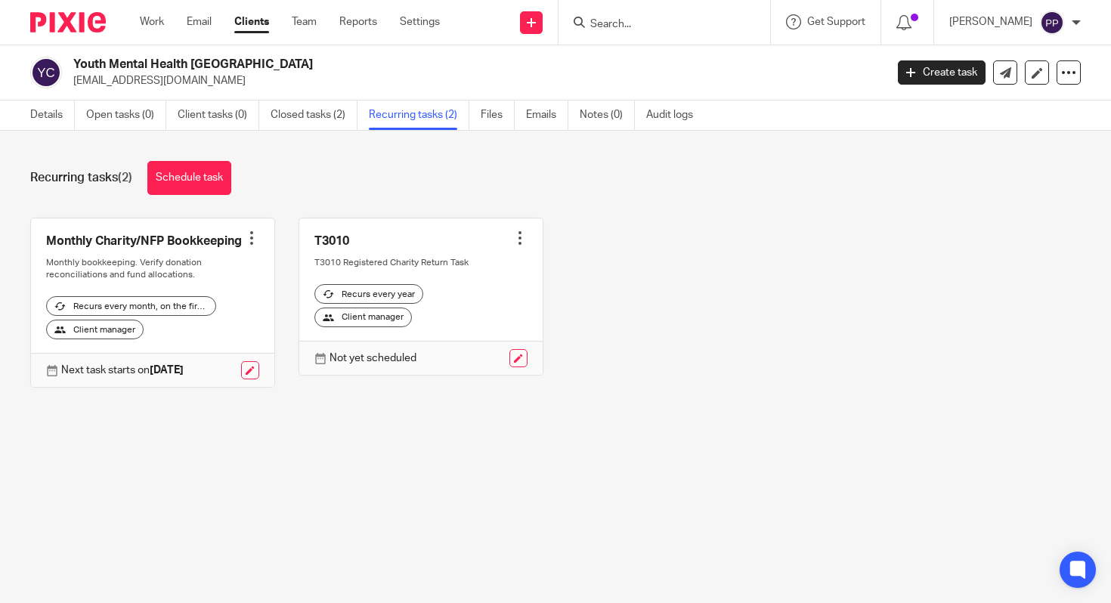
click at [253, 22] on link "Clients" at bounding box center [251, 21] width 35 height 15
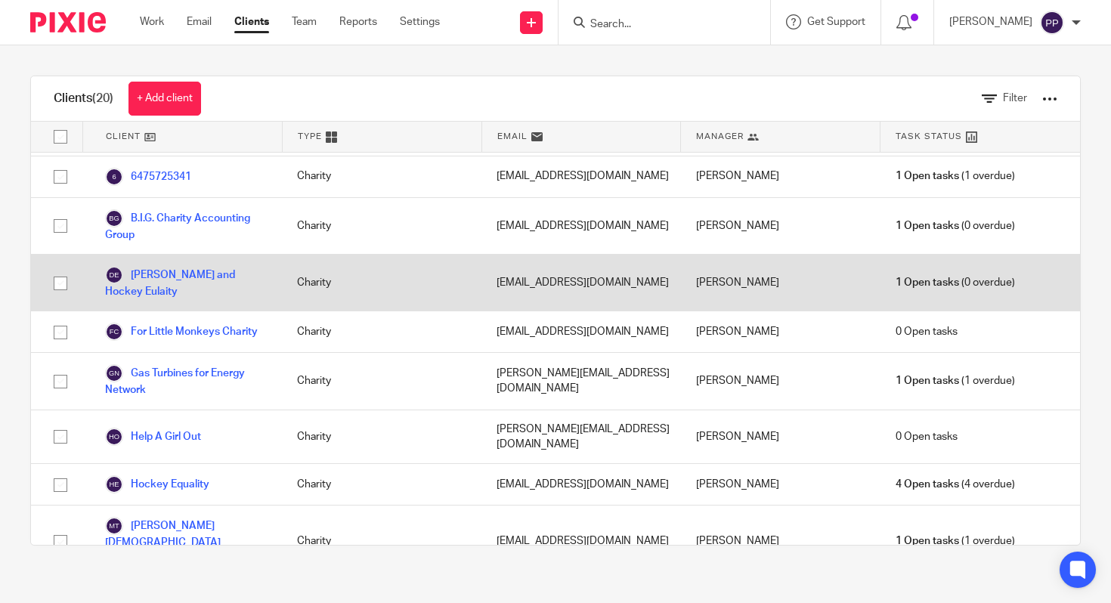
scroll to position [76, 0]
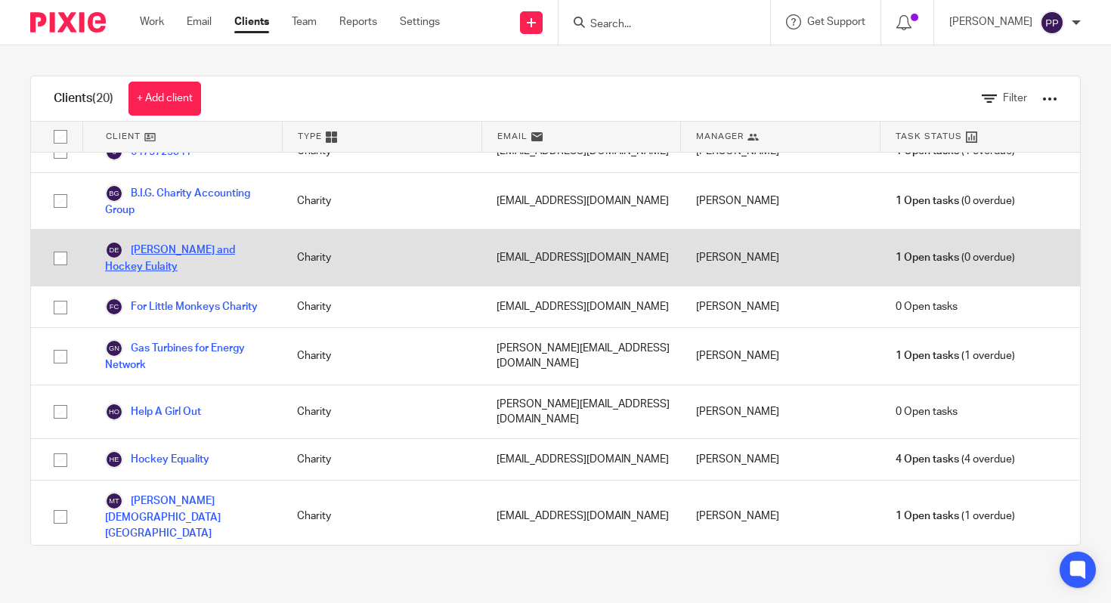
click at [180, 241] on link "[PERSON_NAME] and Hockey Eulaity" at bounding box center [186, 257] width 162 height 33
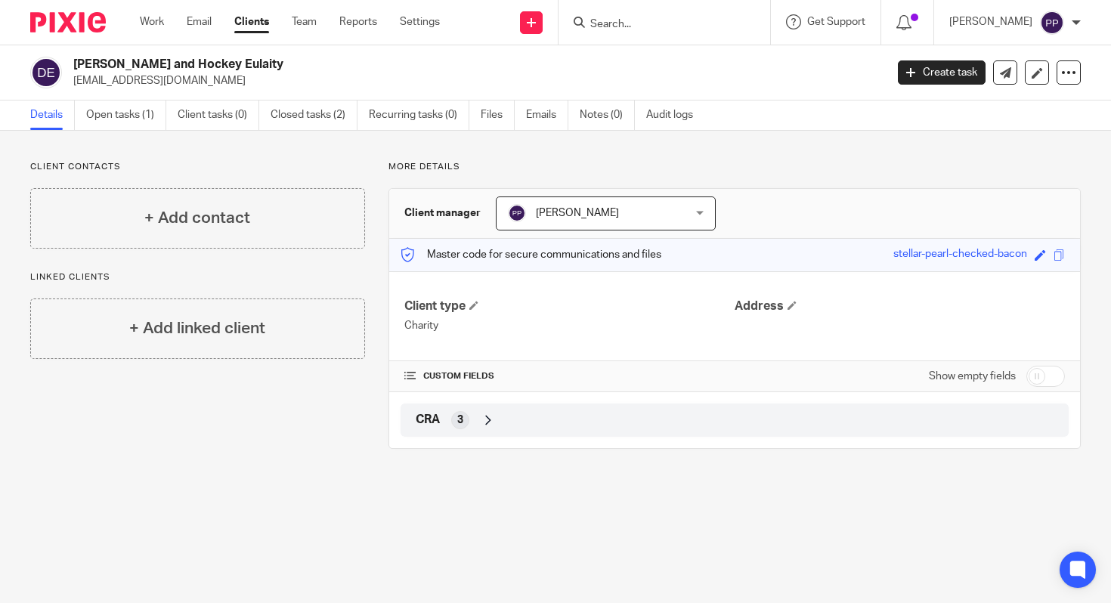
click at [238, 21] on link "Clients" at bounding box center [251, 21] width 35 height 15
